Goal: Task Accomplishment & Management: Manage account settings

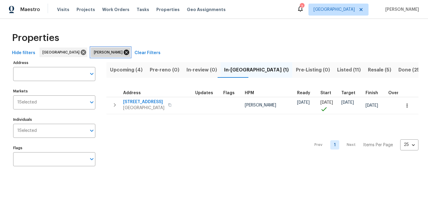
click at [124, 52] on icon at bounding box center [126, 52] width 5 height 5
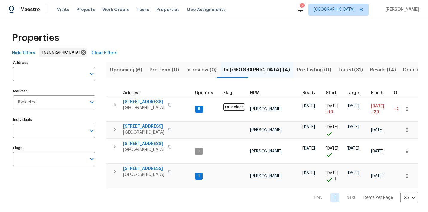
click at [338, 70] on span "Listed (31)" at bounding box center [350, 70] width 24 height 8
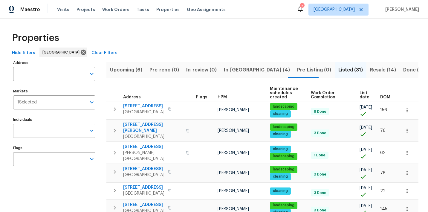
click at [53, 125] on input "Individuals" at bounding box center [49, 131] width 73 height 14
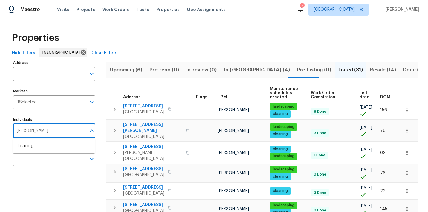
type input "nicholas"
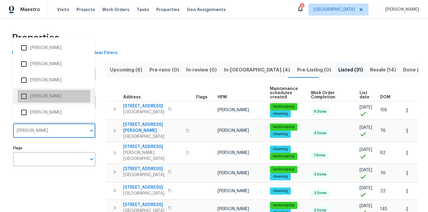
click at [40, 97] on li "Nicholas Holderbaum" at bounding box center [54, 96] width 73 height 13
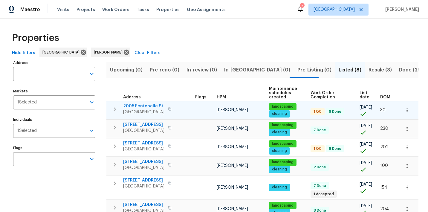
click at [147, 104] on span "2005 Fontenelle St" at bounding box center [143, 106] width 41 height 6
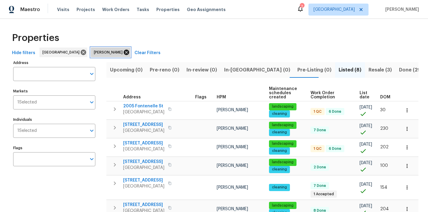
click at [124, 52] on icon at bounding box center [126, 52] width 5 height 5
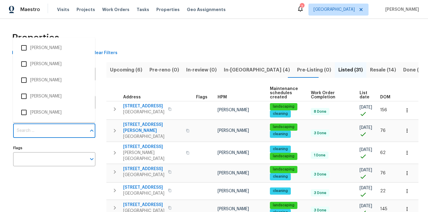
click at [56, 131] on input "Individuals" at bounding box center [49, 131] width 73 height 14
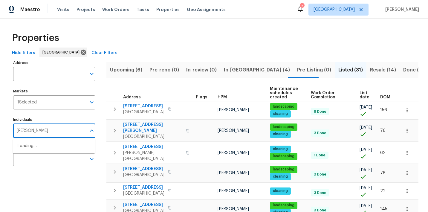
type input "julian"
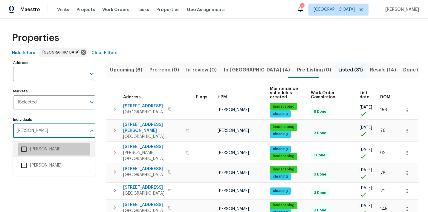
click at [36, 150] on li "[PERSON_NAME]" at bounding box center [54, 149] width 73 height 13
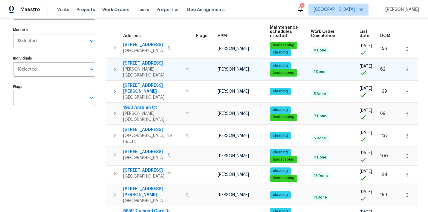
scroll to position [63, 0]
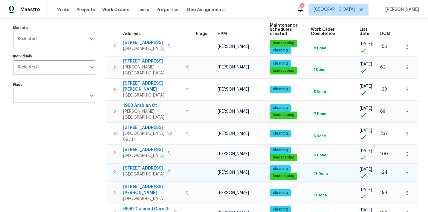
click at [410, 166] on button "button" at bounding box center [406, 172] width 13 height 13
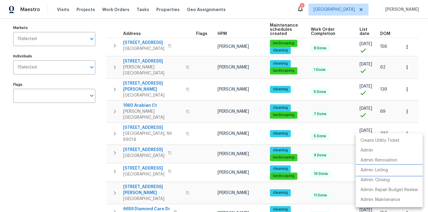
click at [384, 171] on p "Admin: Listing" at bounding box center [373, 170] width 27 height 6
click at [78, 169] on div at bounding box center [214, 106] width 428 height 212
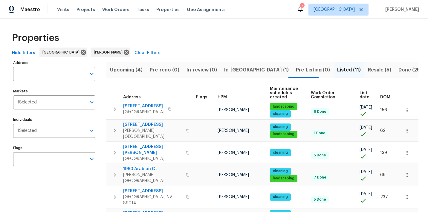
scroll to position [0, 0]
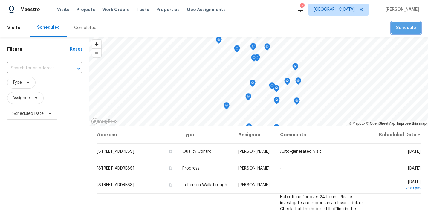
click at [406, 27] on span "Schedule" at bounding box center [406, 27] width 20 height 7
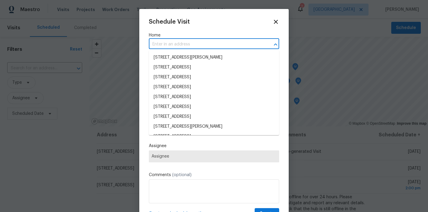
click at [232, 40] on input "text" at bounding box center [205, 44] width 113 height 9
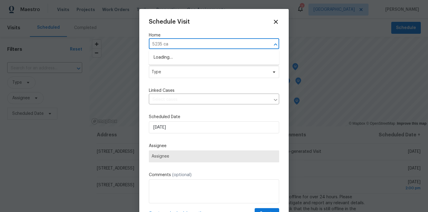
type input "5235 cas"
click at [220, 55] on li "5235 Caspian Springs Dr Unit 101, Las Vegas, NV 89120" at bounding box center [214, 58] width 130 height 10
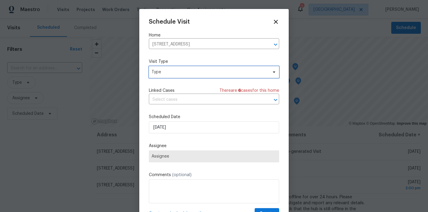
click at [213, 72] on span "Type" at bounding box center [209, 72] width 116 height 6
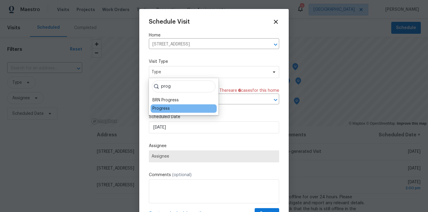
type input "prog"
click at [168, 107] on div "Progress" at bounding box center [160, 108] width 17 height 6
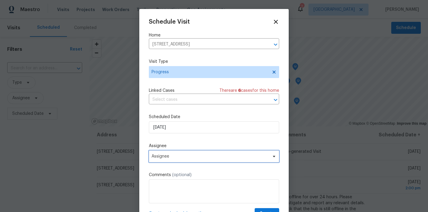
click at [188, 156] on span "Assignee" at bounding box center [209, 156] width 117 height 5
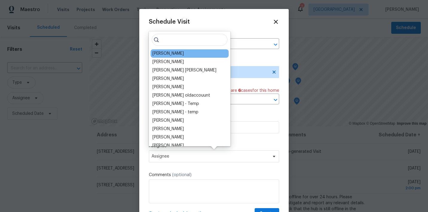
click at [173, 56] on div "[PERSON_NAME]" at bounding box center [189, 53] width 78 height 8
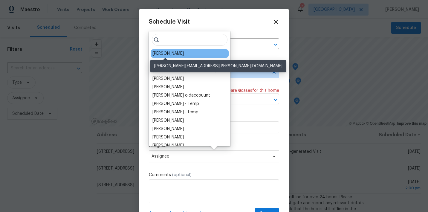
click at [169, 55] on div "[PERSON_NAME]" at bounding box center [167, 53] width 31 height 6
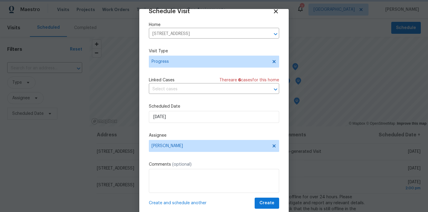
scroll to position [10, 0]
click at [267, 202] on span "Create" at bounding box center [266, 202] width 15 height 7
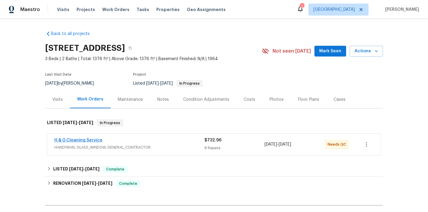
click at [86, 139] on link "H & G Cleaning Service" at bounding box center [78, 140] width 48 height 4
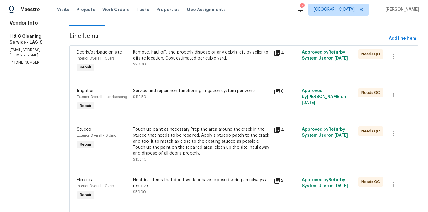
scroll to position [81, 0]
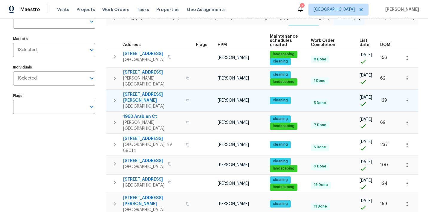
scroll to position [55, 0]
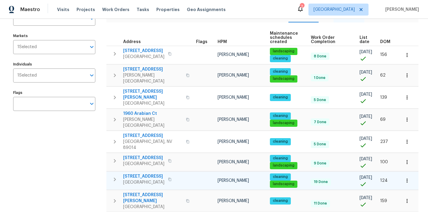
click at [137, 173] on span "983 Plantain Lily Ave" at bounding box center [143, 176] width 41 height 6
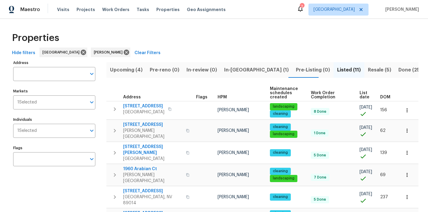
scroll to position [0, 0]
click at [224, 69] on span "In-reno (1)" at bounding box center [256, 70] width 64 height 8
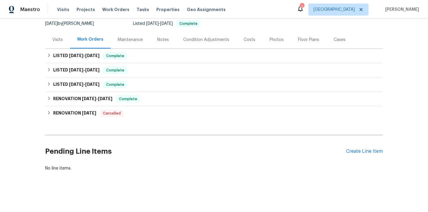
scroll to position [59, 0]
click at [358, 150] on div "Create Line Item" at bounding box center [364, 152] width 37 height 6
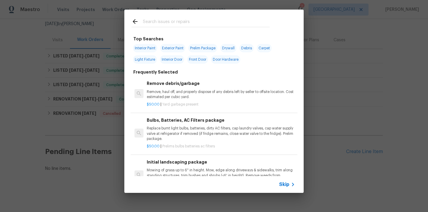
click at [159, 22] on input "text" at bounding box center [206, 22] width 127 height 9
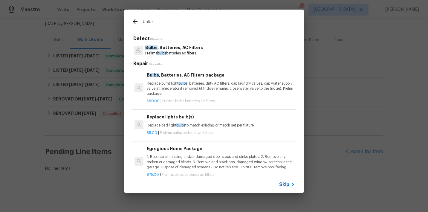
type input "bulbs"
click at [164, 47] on p "Bulbs , Batteries, AC Filters" at bounding box center [174, 47] width 58 height 6
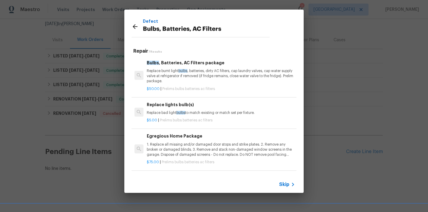
click at [174, 80] on p "Replace burnt light bulbs , batteries, dirty AC filters, cap laundry valves, ca…" at bounding box center [221, 75] width 148 height 15
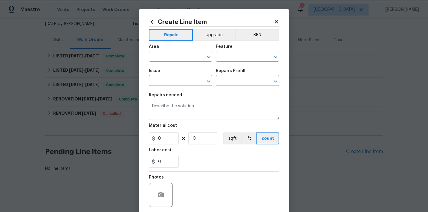
type input "Home Readiness Packages"
type input "Bulbs, Batteries, AC Filters"
type input "Bulbs, Batteries, AC Filters package $50.00"
type textarea "Replace burnt light bulbs, batteries, dirty AC filters, cap laundry valves, cap…"
type input "50"
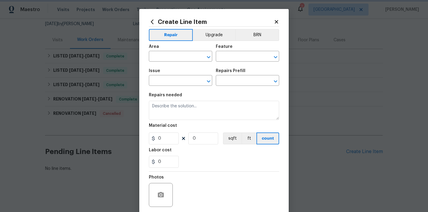
type input "1"
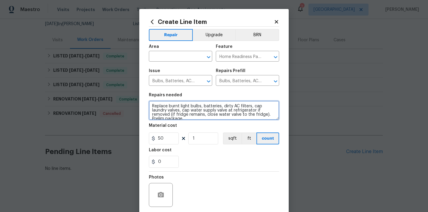
drag, startPoint x: 152, startPoint y: 106, endPoint x: 205, endPoint y: 139, distance: 62.9
click at [205, 139] on section "Repairs needed Replace burnt light bulbs, batteries, dirty AC filters, cap laun…" at bounding box center [214, 130] width 130 height 82
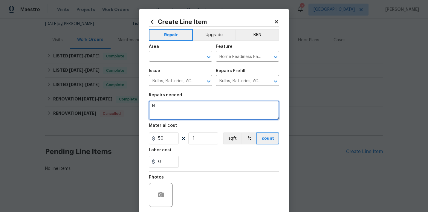
scroll to position [0, 0]
click at [187, 107] on textarea "New air freshener package." at bounding box center [214, 110] width 130 height 19
drag, startPoint x: 210, startPoint y: 108, endPoint x: 150, endPoint y: 96, distance: 61.7
click at [150, 96] on figure "Repairs needed New air fresheners package." at bounding box center [214, 106] width 130 height 27
type textarea "New air fresheners package."
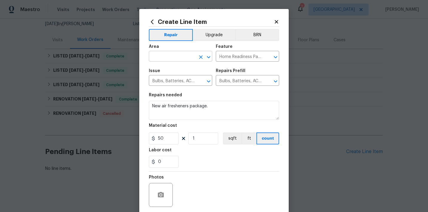
click at [167, 58] on input "text" at bounding box center [172, 56] width 47 height 9
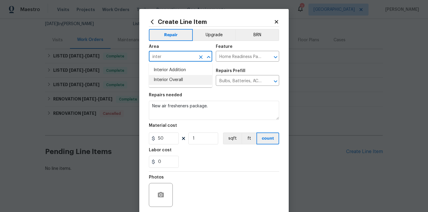
click at [174, 78] on li "Interior Overall" at bounding box center [180, 80] width 63 height 10
type input "Interior Overall"
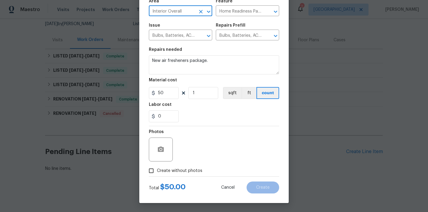
scroll to position [45, 0]
click at [184, 169] on span "Create without photos" at bounding box center [179, 170] width 45 height 6
click at [157, 169] on input "Create without photos" at bounding box center [150, 170] width 11 height 11
checkbox input "true"
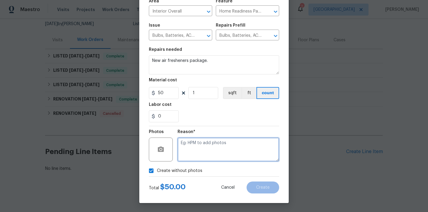
click at [195, 156] on textarea at bounding box center [228, 149] width 102 height 24
paste textarea "New air fresheners package."
type textarea "New air fresheners package."
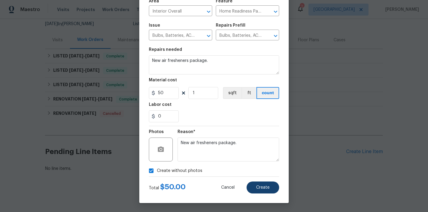
click at [268, 190] on button "Create" at bounding box center [262, 187] width 33 height 12
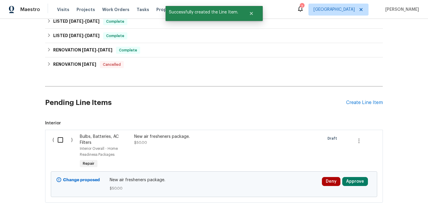
scroll to position [109, 0]
click at [62, 140] on input "checkbox" at bounding box center [62, 139] width 17 height 13
checkbox input "true"
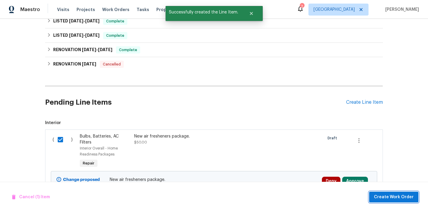
click at [379, 193] on span "Create Work Order" at bounding box center [394, 196] width 40 height 7
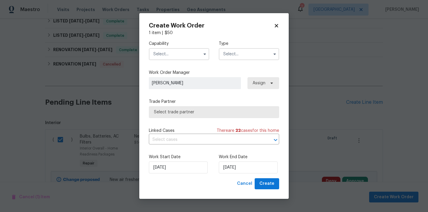
click at [167, 55] on input "text" at bounding box center [179, 54] width 60 height 12
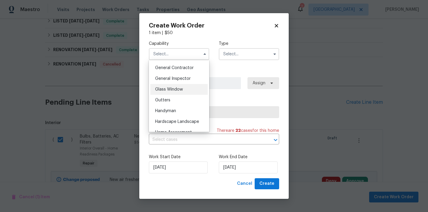
scroll to position [284, 0]
click at [172, 111] on span "Handyman" at bounding box center [165, 111] width 21 height 4
type input "Handyman"
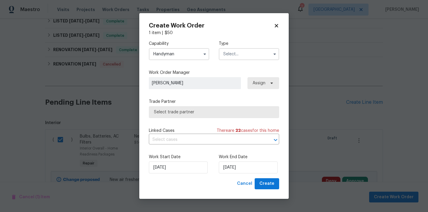
click at [232, 54] on input "text" at bounding box center [249, 54] width 60 height 12
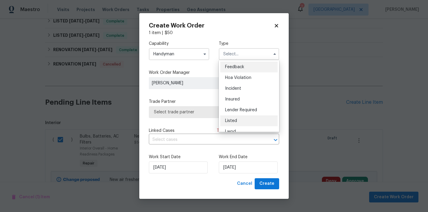
click at [237, 119] on div "Listed" at bounding box center [248, 120] width 57 height 11
type input "Listed"
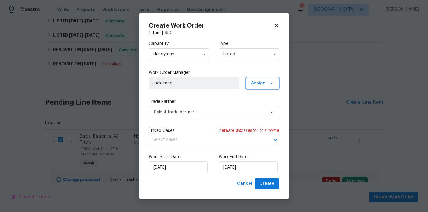
click at [253, 84] on span "Assign" at bounding box center [258, 83] width 14 height 6
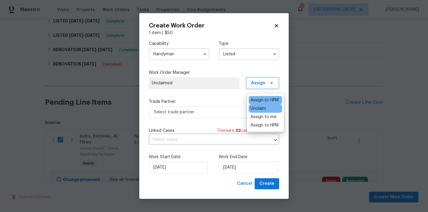
click at [259, 100] on div "Assign to HPM" at bounding box center [264, 100] width 28 height 6
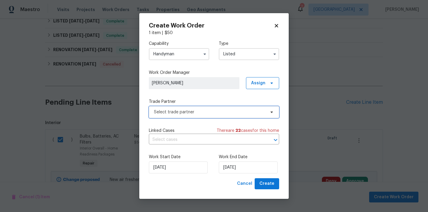
click at [198, 112] on span "Select trade partner" at bounding box center [209, 112] width 111 height 6
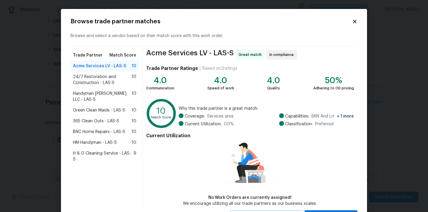
click at [88, 107] on span "Green Clean Maids - LAS-S" at bounding box center [99, 110] width 52 height 6
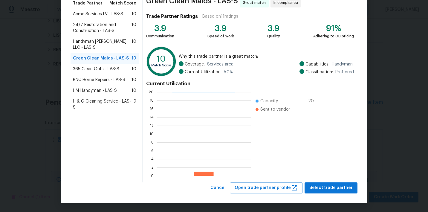
scroll to position [52, 0]
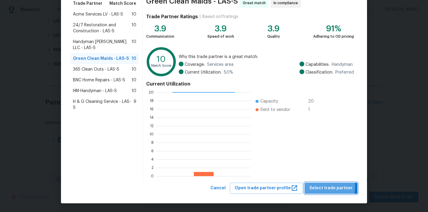
click at [320, 186] on span "Select trade partner" at bounding box center [330, 187] width 43 height 7
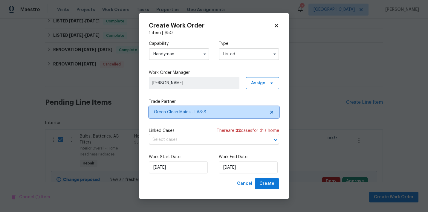
scroll to position [0, 0]
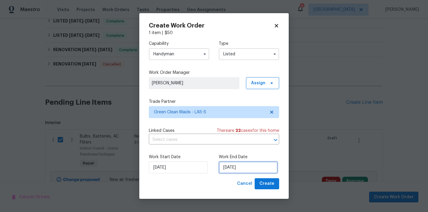
click at [256, 165] on input "[DATE]" at bounding box center [248, 167] width 59 height 12
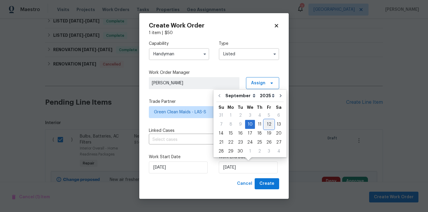
click at [265, 122] on div "12" at bounding box center [269, 124] width 10 height 8
type input "9/12/2025"
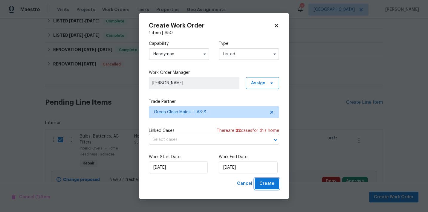
click at [265, 181] on span "Create" at bounding box center [266, 183] width 15 height 7
checkbox input "false"
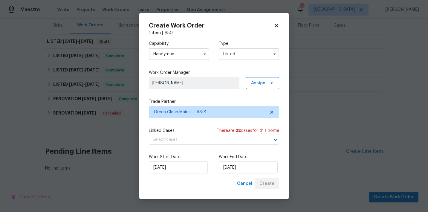
scroll to position [74, 0]
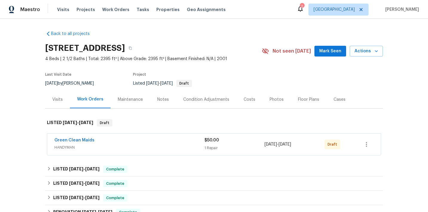
click at [311, 54] on div "Not seen [DATE]" at bounding box center [288, 50] width 53 height 7
click at [327, 52] on span "Mark Seen" at bounding box center [330, 50] width 22 height 7
click at [368, 144] on icon "button" at bounding box center [365, 144] width 7 height 7
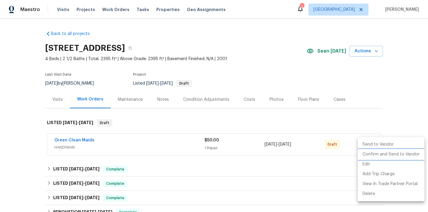
click at [372, 151] on li "Confirm and Send to Vendor" at bounding box center [390, 154] width 67 height 10
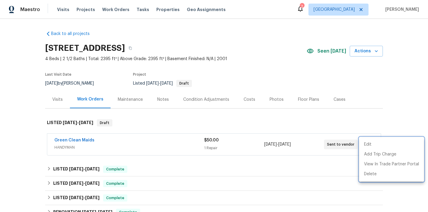
click at [21, 52] on div at bounding box center [214, 106] width 428 height 212
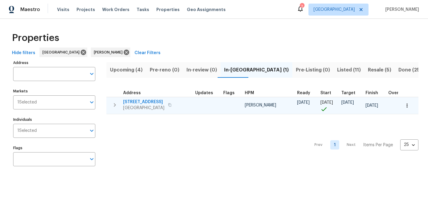
click at [151, 102] on span "5235 Caspian Springs Dr Unit 101" at bounding box center [143, 102] width 41 height 6
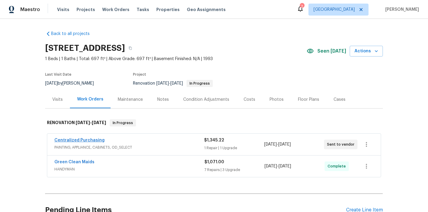
click at [84, 139] on link "Centralized Purchasing" at bounding box center [79, 140] width 50 height 4
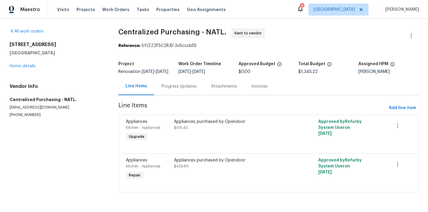
scroll to position [1, 0]
click at [208, 128] on div "Appliances purchased by Opendoor $915.42" at bounding box center [232, 125] width 117 height 12
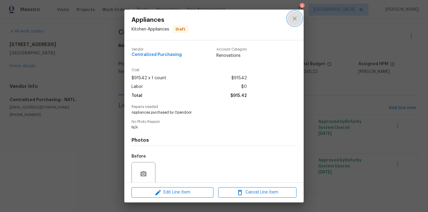
click at [296, 19] on icon "close" at bounding box center [294, 18] width 7 height 7
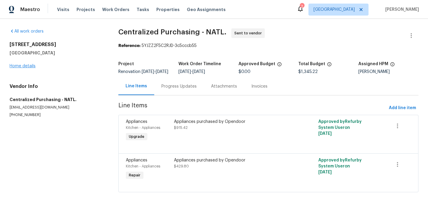
click at [29, 67] on link "Home details" at bounding box center [23, 66] width 26 height 4
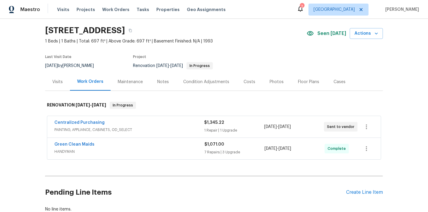
scroll to position [17, 0]
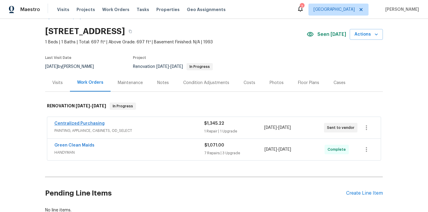
click at [63, 124] on link "Centralized Purchasing" at bounding box center [79, 123] width 50 height 4
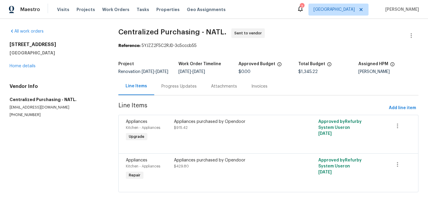
click at [202, 125] on div "Appliances purchased by Opendoor" at bounding box center [232, 122] width 117 height 6
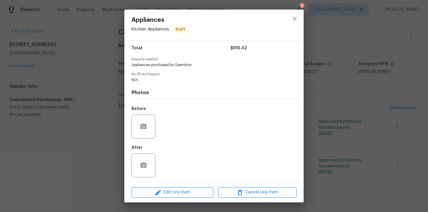
scroll to position [47, 0]
click at [294, 19] on icon "close" at bounding box center [294, 18] width 4 height 4
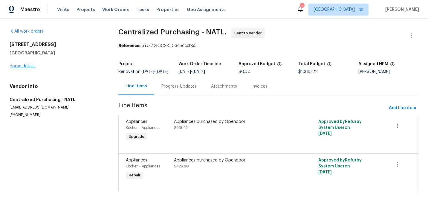
click at [31, 65] on link "Home details" at bounding box center [23, 66] width 26 height 4
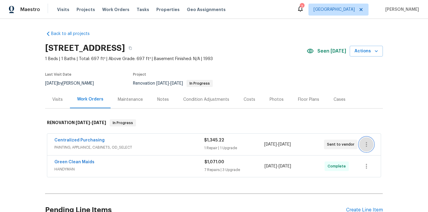
click at [367, 145] on icon "button" at bounding box center [365, 144] width 7 height 7
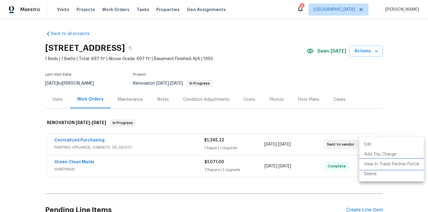
click at [387, 165] on li "View In Trade Partner Portal" at bounding box center [391, 164] width 64 height 10
